Goal: Task Accomplishment & Management: Manage account settings

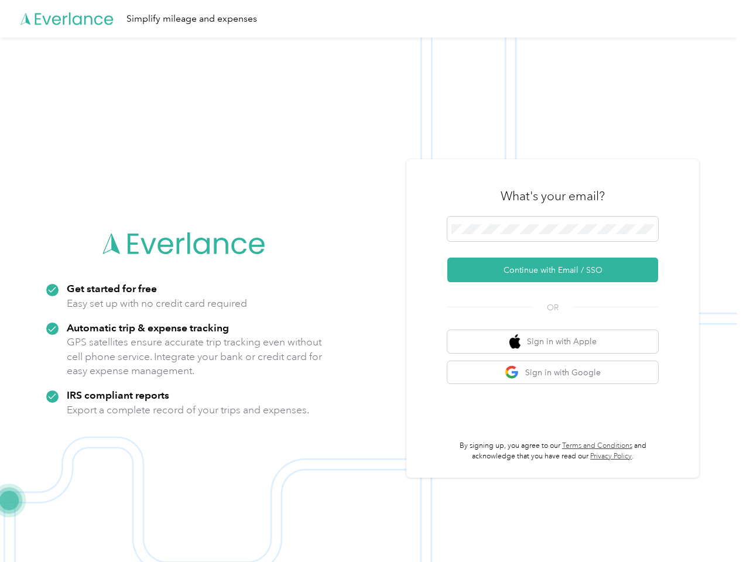
click at [371, 281] on img at bounding box center [368, 318] width 737 height 562
click at [371, 19] on div "Simplify mileage and expenses" at bounding box center [368, 18] width 737 height 37
click at [558, 270] on button "Continue with Email / SSO" at bounding box center [552, 270] width 211 height 25
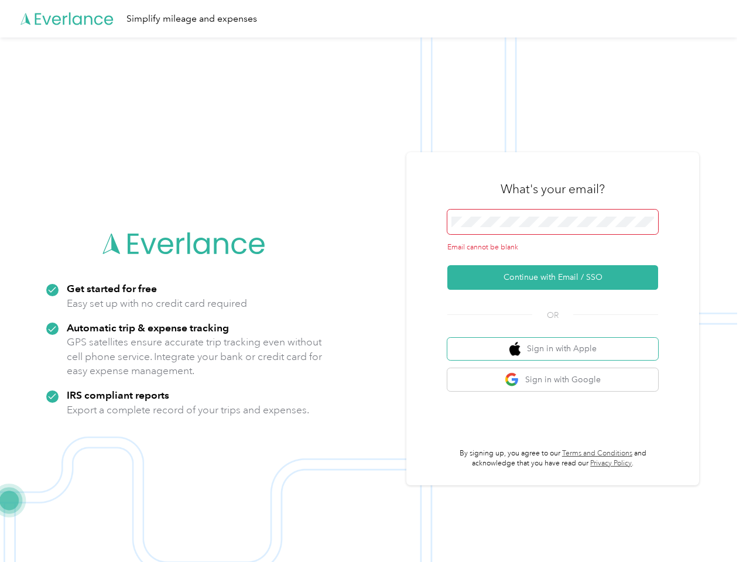
click at [558, 341] on button "Sign in with Apple" at bounding box center [552, 349] width 211 height 23
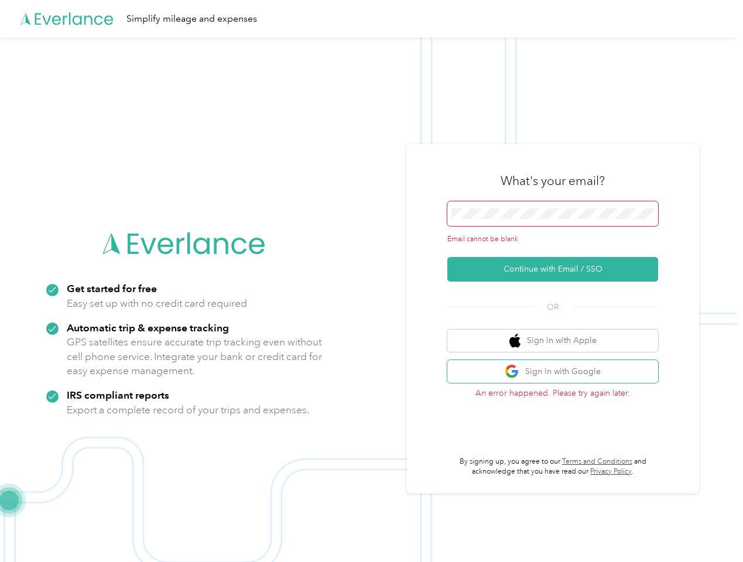
click at [558, 373] on button "Sign in with Google" at bounding box center [552, 371] width 211 height 23
